Goal: Task Accomplishment & Management: Use online tool/utility

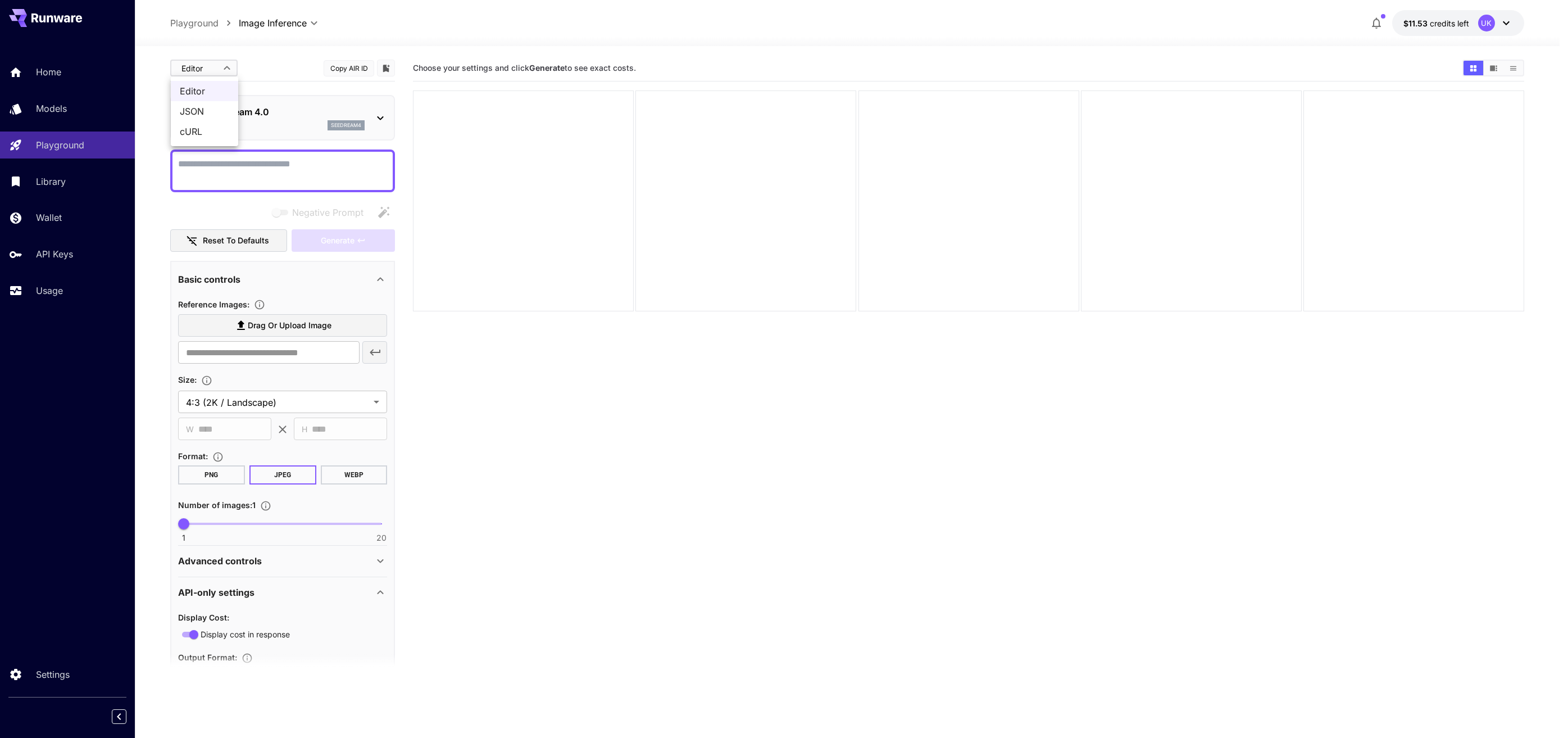
click at [186, 69] on body "**********" at bounding box center [784, 413] width 1568 height 827
click at [190, 111] on span "JSON" at bounding box center [204, 111] width 49 height 14
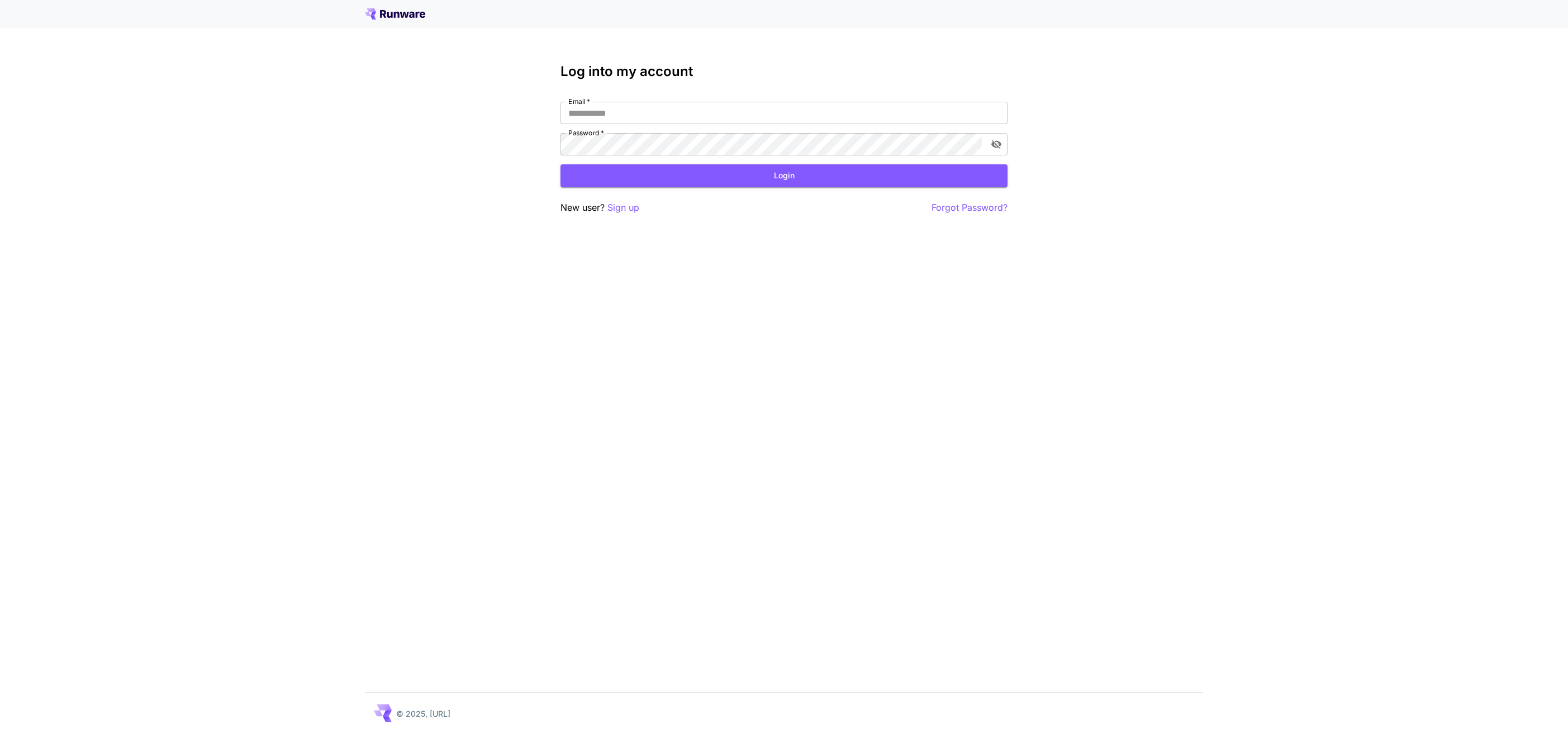
type input "**********"
click at [769, 178] on button "Login" at bounding box center [784, 175] width 447 height 23
